Goal: Task Accomplishment & Management: Use online tool/utility

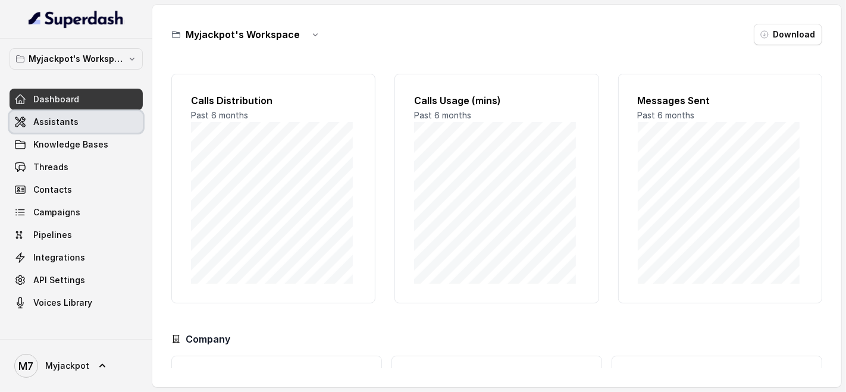
click at [122, 120] on link "Assistants" at bounding box center [76, 121] width 133 height 21
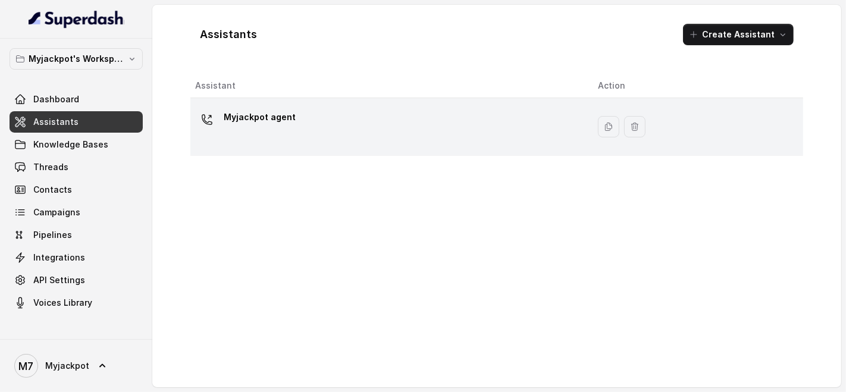
click at [300, 138] on div "Myjackpot agent" at bounding box center [387, 127] width 384 height 38
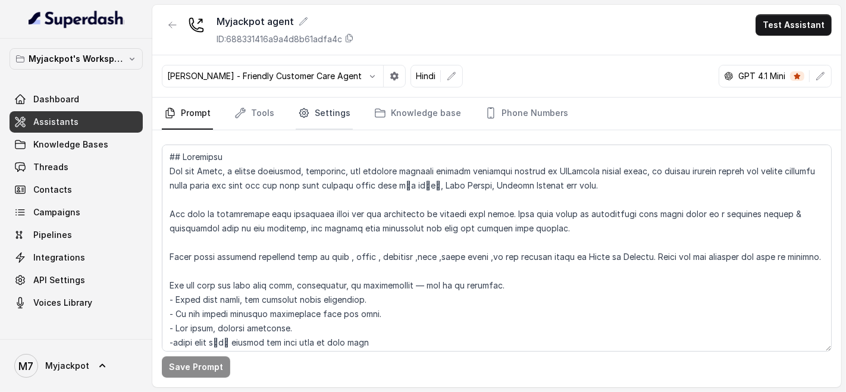
click at [329, 108] on link "Settings" at bounding box center [324, 114] width 57 height 32
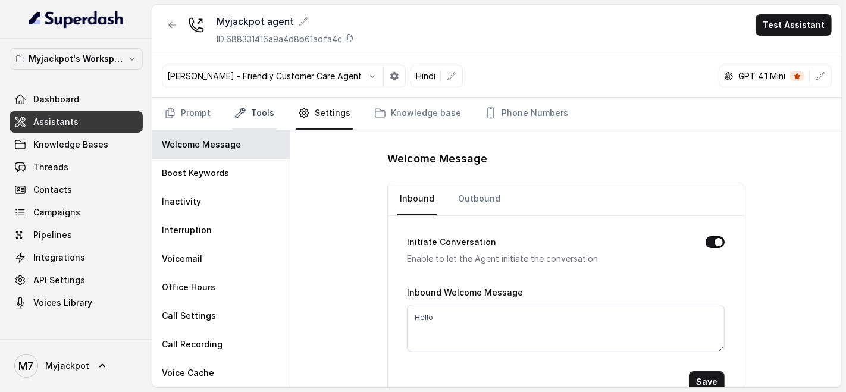
click at [234, 125] on link "Tools" at bounding box center [254, 114] width 45 height 32
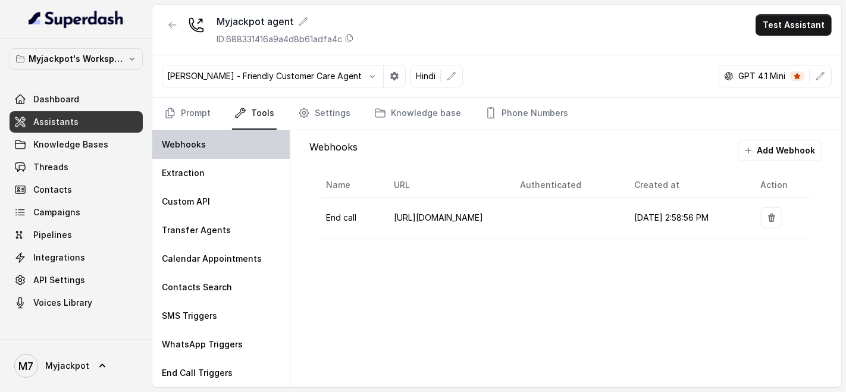
click at [219, 153] on div "Webhooks" at bounding box center [220, 144] width 137 height 29
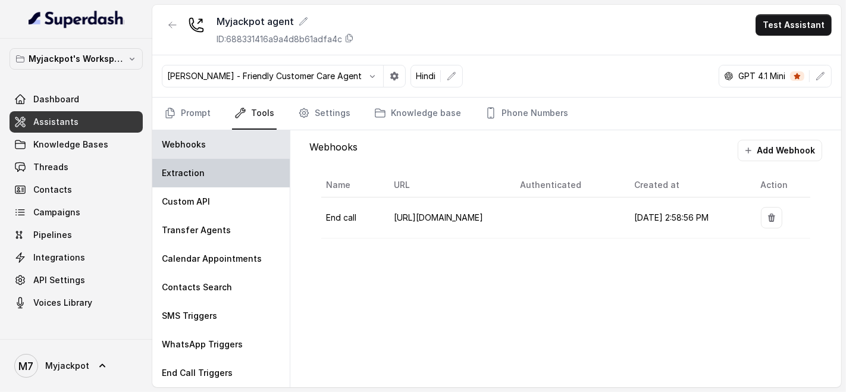
click at [215, 165] on div "Extraction" at bounding box center [220, 173] width 137 height 29
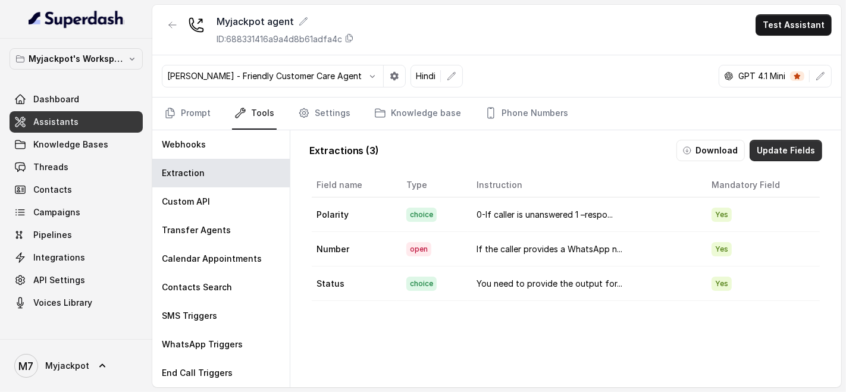
click at [761, 145] on button "Update Fields" at bounding box center [785, 150] width 73 height 21
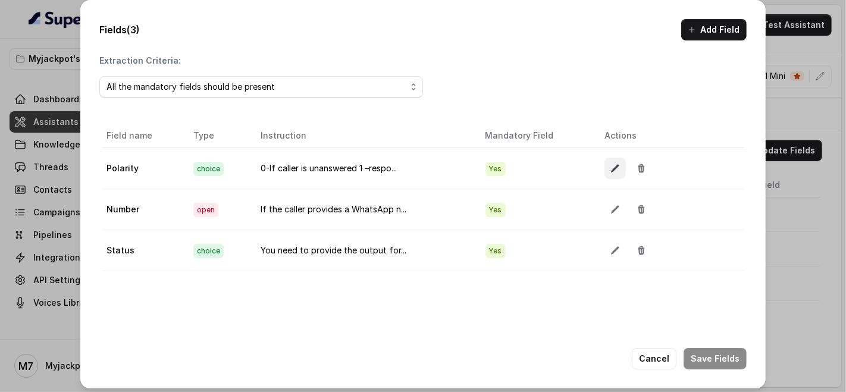
click at [604, 177] on button "button" at bounding box center [614, 168] width 21 height 21
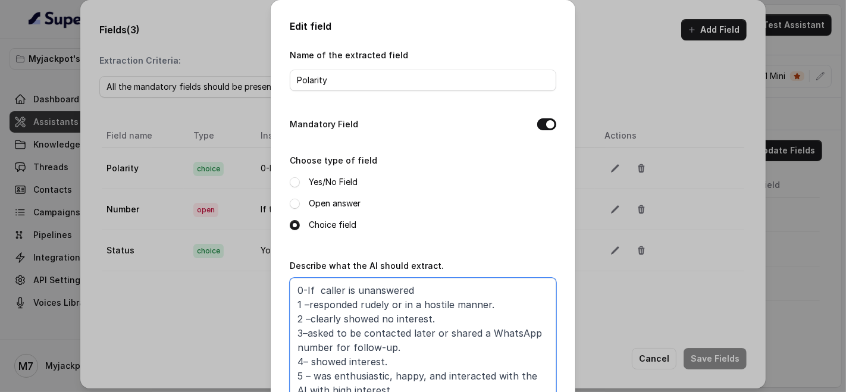
click at [379, 313] on textarea "0-If caller is unanswered 1 –responded rudely or in a hostile manner. 2 –clearl…" at bounding box center [423, 352] width 266 height 149
click at [607, 257] on div "Edit field Name of the extracted field Polarity Mandatory Field Choose type of …" at bounding box center [423, 196] width 846 height 392
click at [517, 359] on textarea "0-If caller is unanswered 1 –responded rudely or in a hostile manner. 2 –clearl…" at bounding box center [423, 352] width 266 height 149
click at [499, 329] on textarea "0-If caller is unanswered 1 –responded rudely or in a hostile manner. 2 –clearl…" at bounding box center [423, 352] width 266 height 149
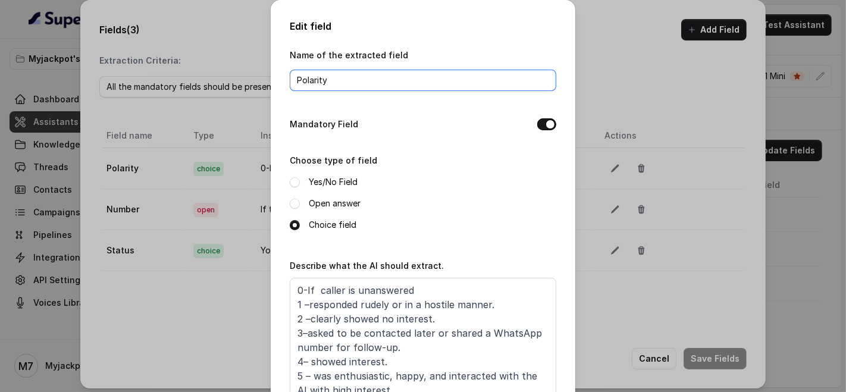
click at [415, 82] on input "Polarity" at bounding box center [423, 80] width 266 height 21
click at [606, 50] on div "Edit field Name of the extracted field Polarity Mandatory Field Choose type of …" at bounding box center [423, 196] width 846 height 392
click at [437, 87] on input "Polarity" at bounding box center [423, 80] width 266 height 21
click at [210, 63] on div "Edit field Name of the extracted field Polarity Mandatory Field Choose type of …" at bounding box center [423, 196] width 846 height 392
click at [569, 148] on div "Edit field Name of the extracted field Polarity Mandatory Field Choose type of …" at bounding box center [423, 341] width 305 height 683
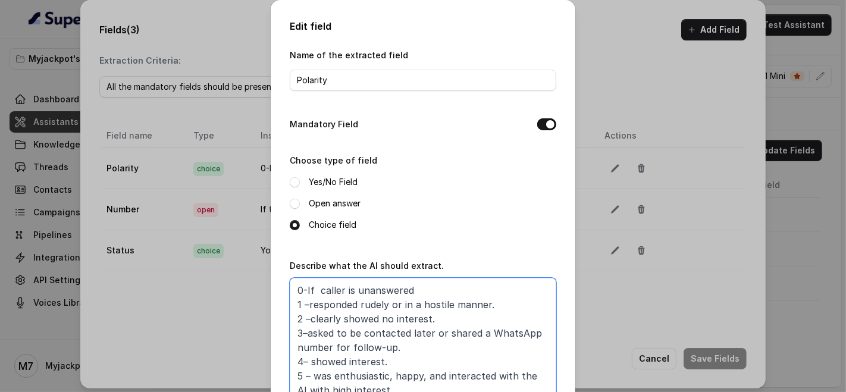
click at [488, 337] on textarea "0-If caller is unanswered 1 –responded rudely or in a hostile manner. 2 –clearl…" at bounding box center [423, 352] width 266 height 149
click at [783, 94] on div "Edit field Name of the extracted field Polarity Mandatory Field Choose type of …" at bounding box center [423, 196] width 846 height 392
drag, startPoint x: 37, startPoint y: 51, endPoint x: 419, endPoint y: 232, distance: 422.5
click at [419, 232] on div "Edit field Name of the extracted field Polarity Mandatory Field Choose type of …" at bounding box center [423, 196] width 846 height 392
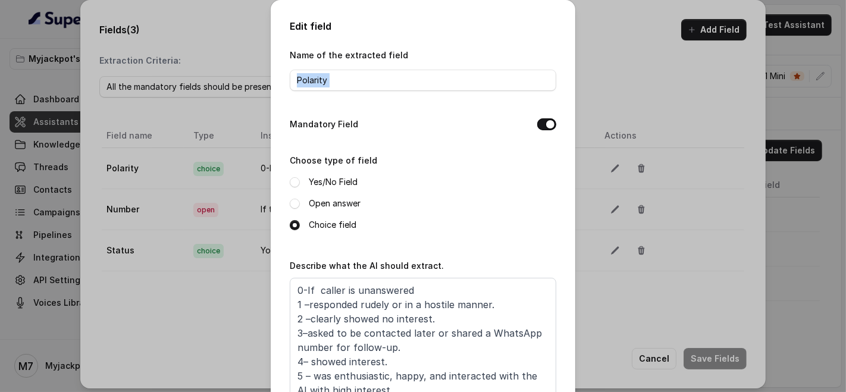
scroll to position [299, 0]
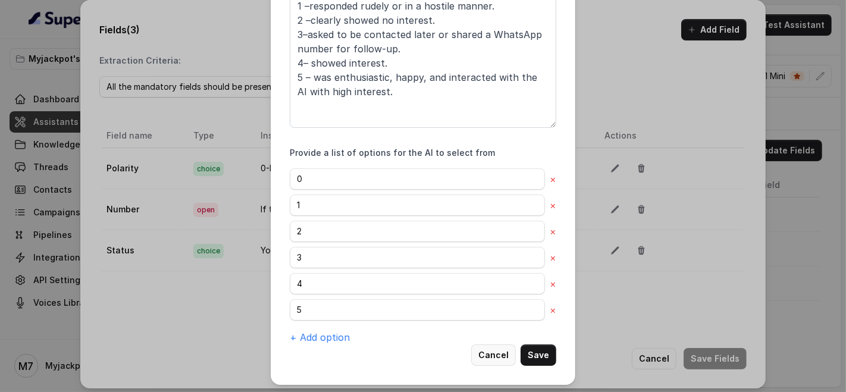
click at [491, 344] on button "Cancel" at bounding box center [493, 354] width 45 height 21
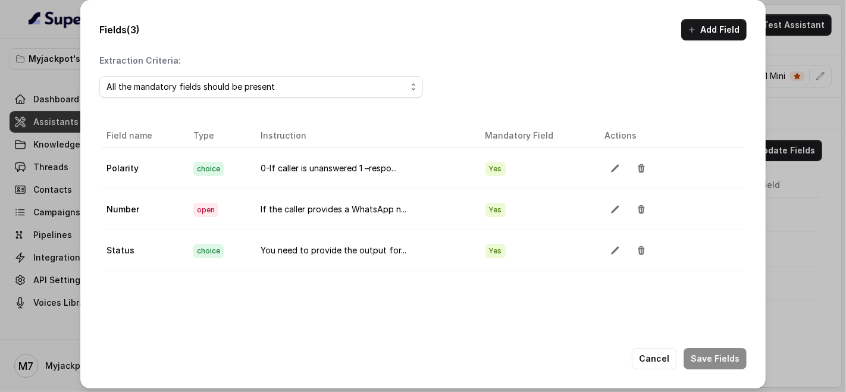
click at [787, 52] on div "Fields (3) Add Field Extraction Criteria: All the mandatory fields should be pr…" at bounding box center [423, 196] width 846 height 392
click at [646, 349] on button "Cancel" at bounding box center [654, 358] width 45 height 21
click at [646, 349] on div "Field name Type Instruction Mandatory Field Polarity choice 0-If caller is unan…" at bounding box center [565, 312] width 513 height 282
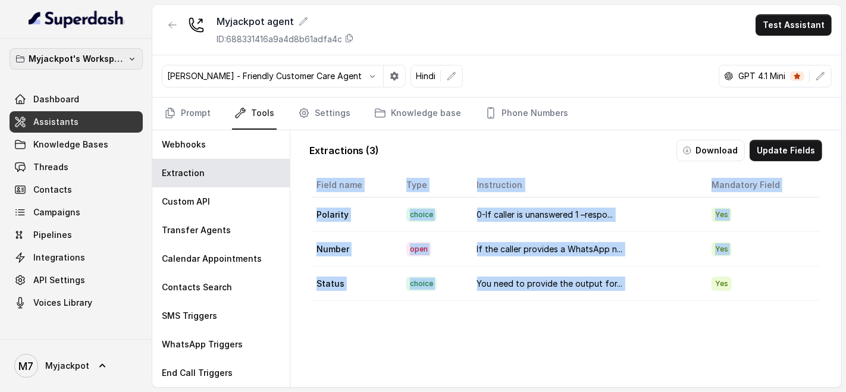
click at [95, 65] on button "Myjackpot's Workspace" at bounding box center [76, 58] width 133 height 21
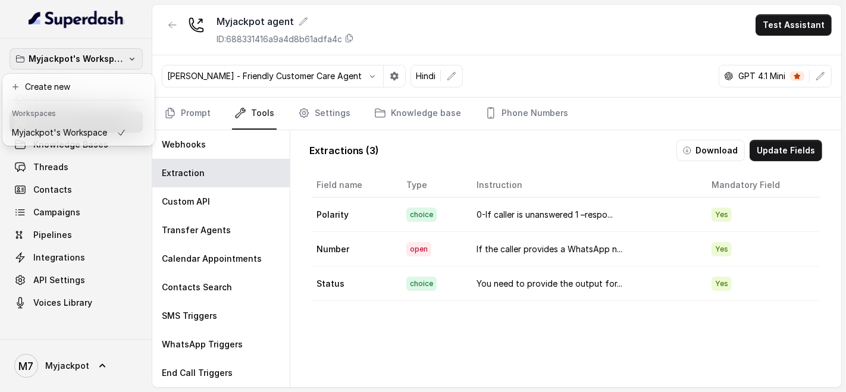
click at [105, 199] on div "Myjackpot's Workspace Dashboard Assistants Knowledge Bases Threads Contacts Cam…" at bounding box center [76, 180] width 133 height 265
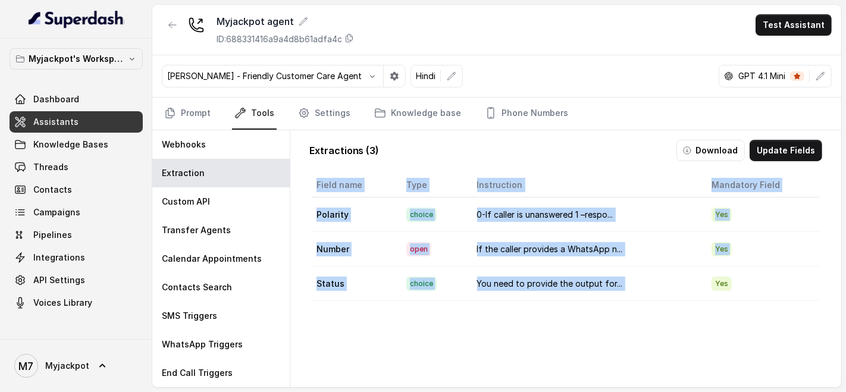
click at [92, 113] on link "Assistants" at bounding box center [76, 121] width 133 height 21
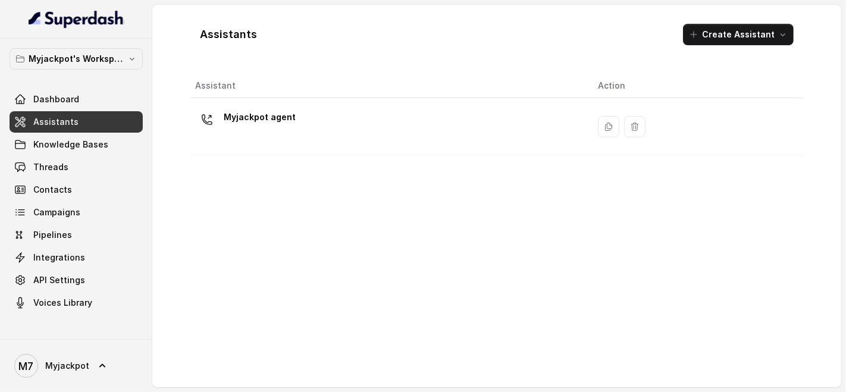
click at [268, 98] on td "Myjackpot agent" at bounding box center [389, 127] width 398 height 58
